Goal: Task Accomplishment & Management: Use online tool/utility

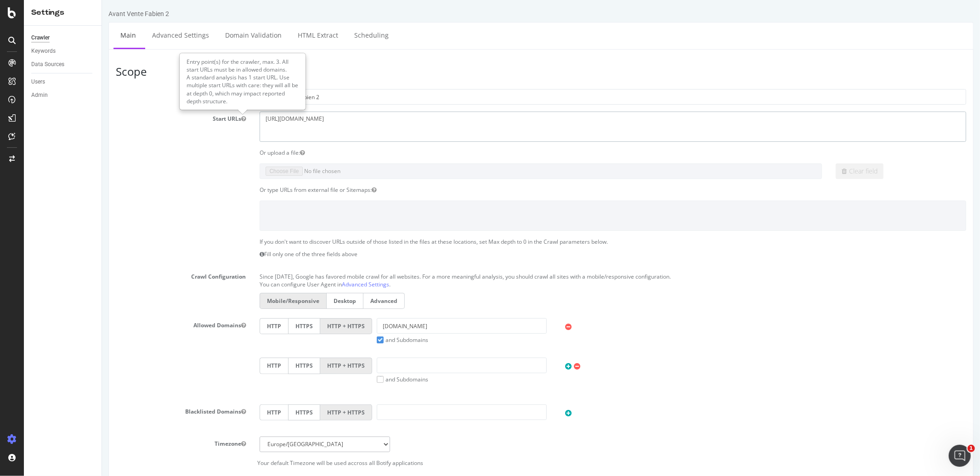
drag, startPoint x: 363, startPoint y: 131, endPoint x: 227, endPoint y: 116, distance: 136.4
click at [227, 116] on div "Start URLs https://kotaikitchen.com" at bounding box center [540, 127] width 864 height 30
paste textarea "www.dimomaint.com/"
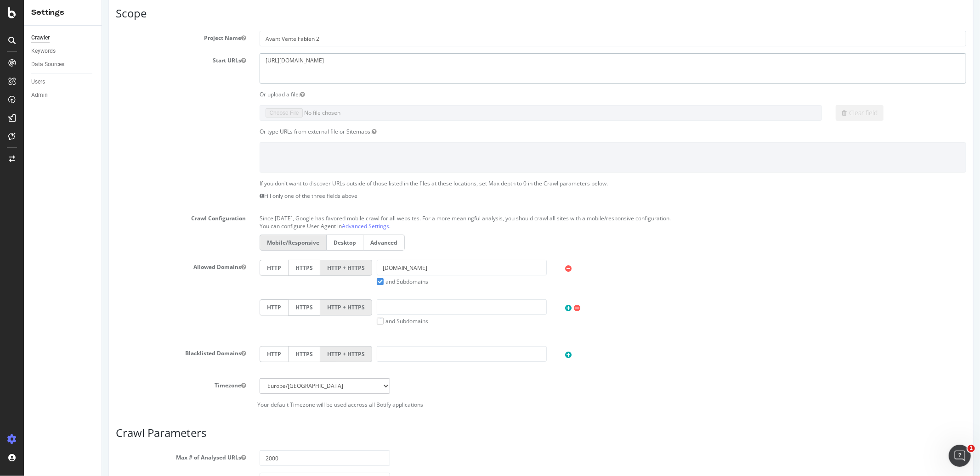
scroll to position [75, 0]
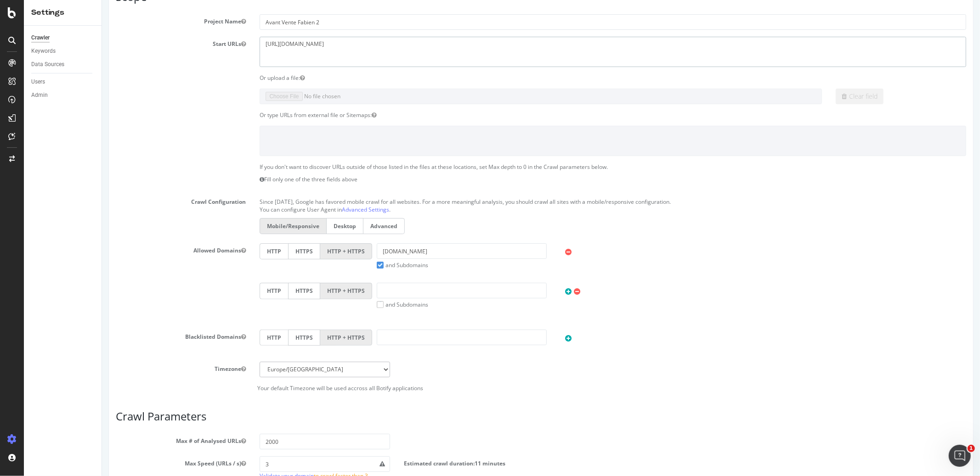
type textarea "https://www.dimomaint.com"
drag, startPoint x: 430, startPoint y: 252, endPoint x: 322, endPoint y: 252, distance: 108.0
click at [322, 252] on div "HTTP HTTPS HTTP + HTTPS kotaikitchen.com and Subdomains User Agent: Mobile Desk…" at bounding box center [613, 257] width 716 height 26
paste input "https://www.dimomaint.com/"
drag, startPoint x: 414, startPoint y: 254, endPoint x: 310, endPoint y: 250, distance: 104.8
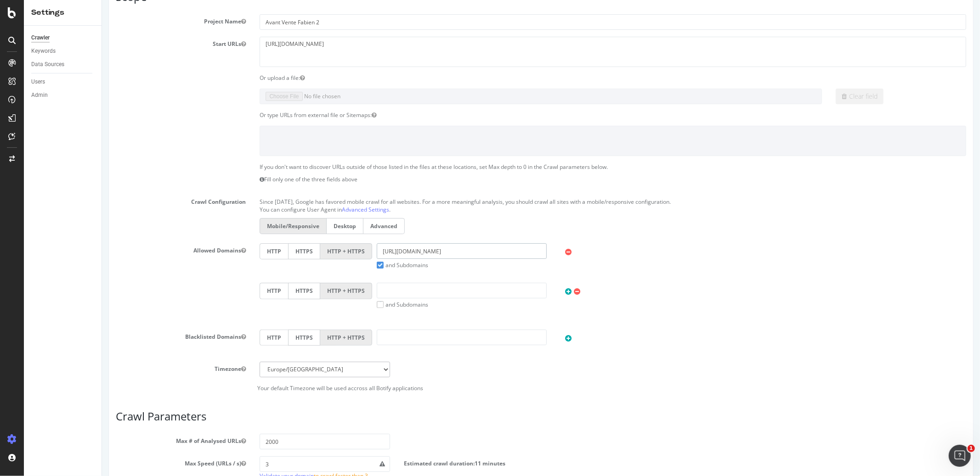
click at [310, 250] on div "HTTP HTTPS HTTP + HTTPS https://www.dimomaint.com and Subdomains User Agent: Mo…" at bounding box center [613, 257] width 716 height 26
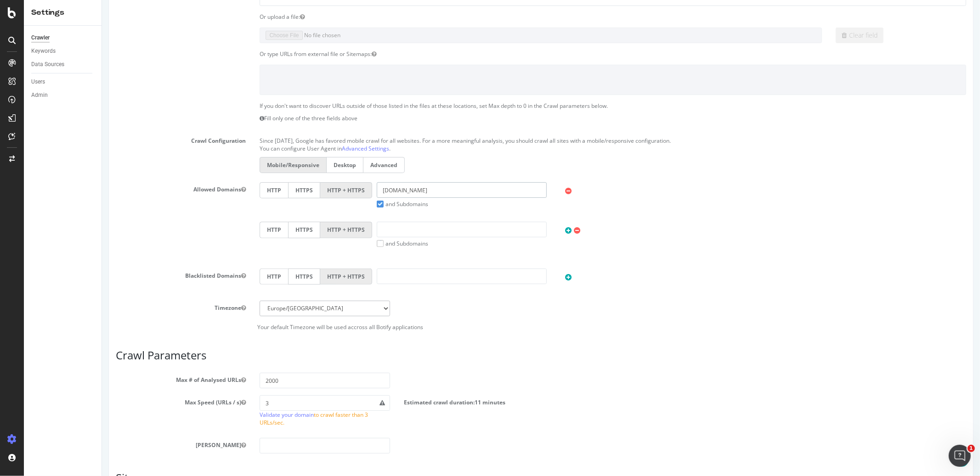
scroll to position [154, 0]
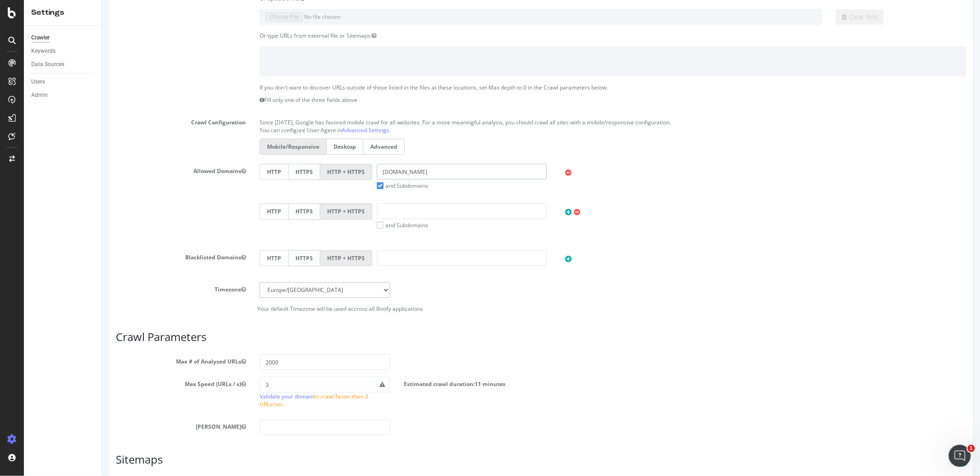
type input "dimomaint.com"
drag, startPoint x: 298, startPoint y: 363, endPoint x: 253, endPoint y: 361, distance: 44.6
click at [253, 361] on div "2000" at bounding box center [324, 363] width 144 height 16
type input "10000"
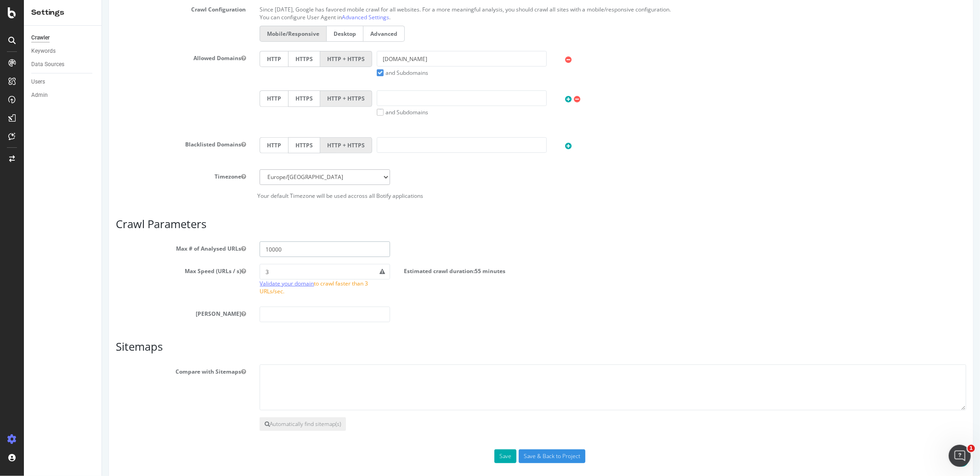
scroll to position [278, 0]
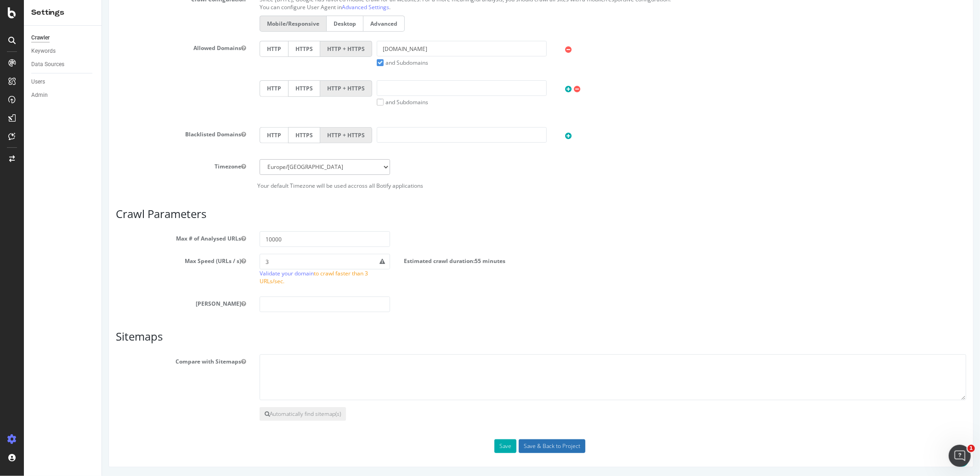
click at [555, 442] on input "Save & Back to Project" at bounding box center [551, 447] width 67 height 14
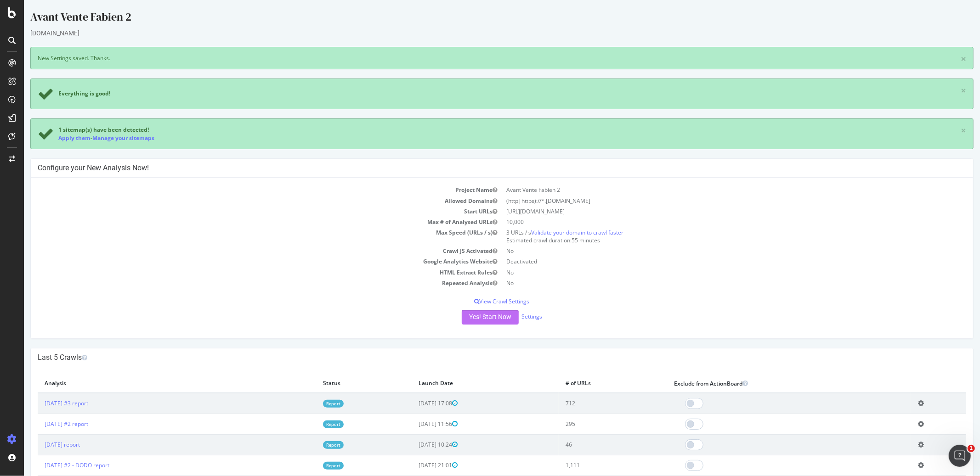
click at [492, 314] on button "Yes! Start Now" at bounding box center [489, 317] width 57 height 15
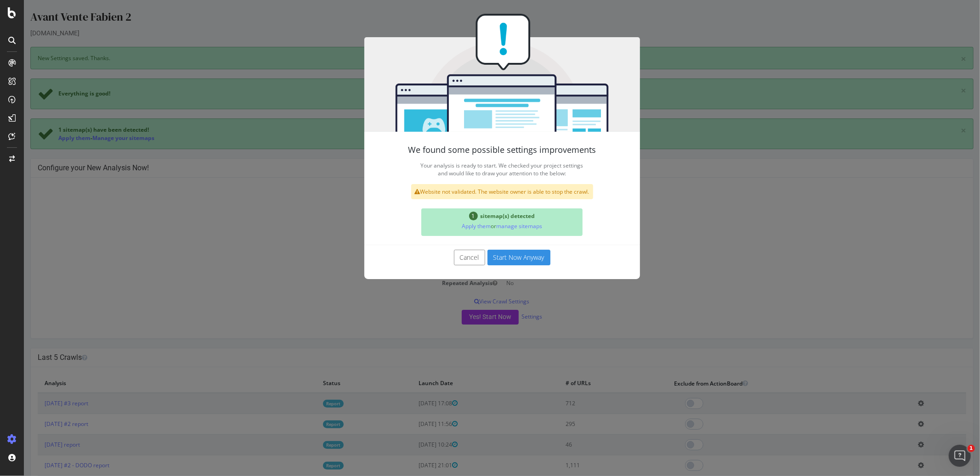
click at [514, 254] on button "Start Now Anyway" at bounding box center [518, 258] width 63 height 16
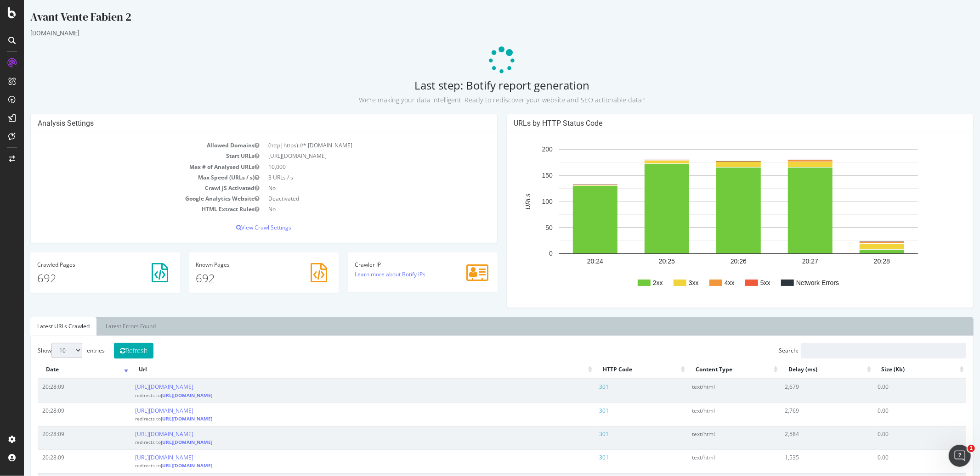
click at [199, 71] on p at bounding box center [501, 61] width 943 height 28
click at [496, 58] on icon at bounding box center [502, 61] width 28 height 28
